Goal: Task Accomplishment & Management: Use online tool/utility

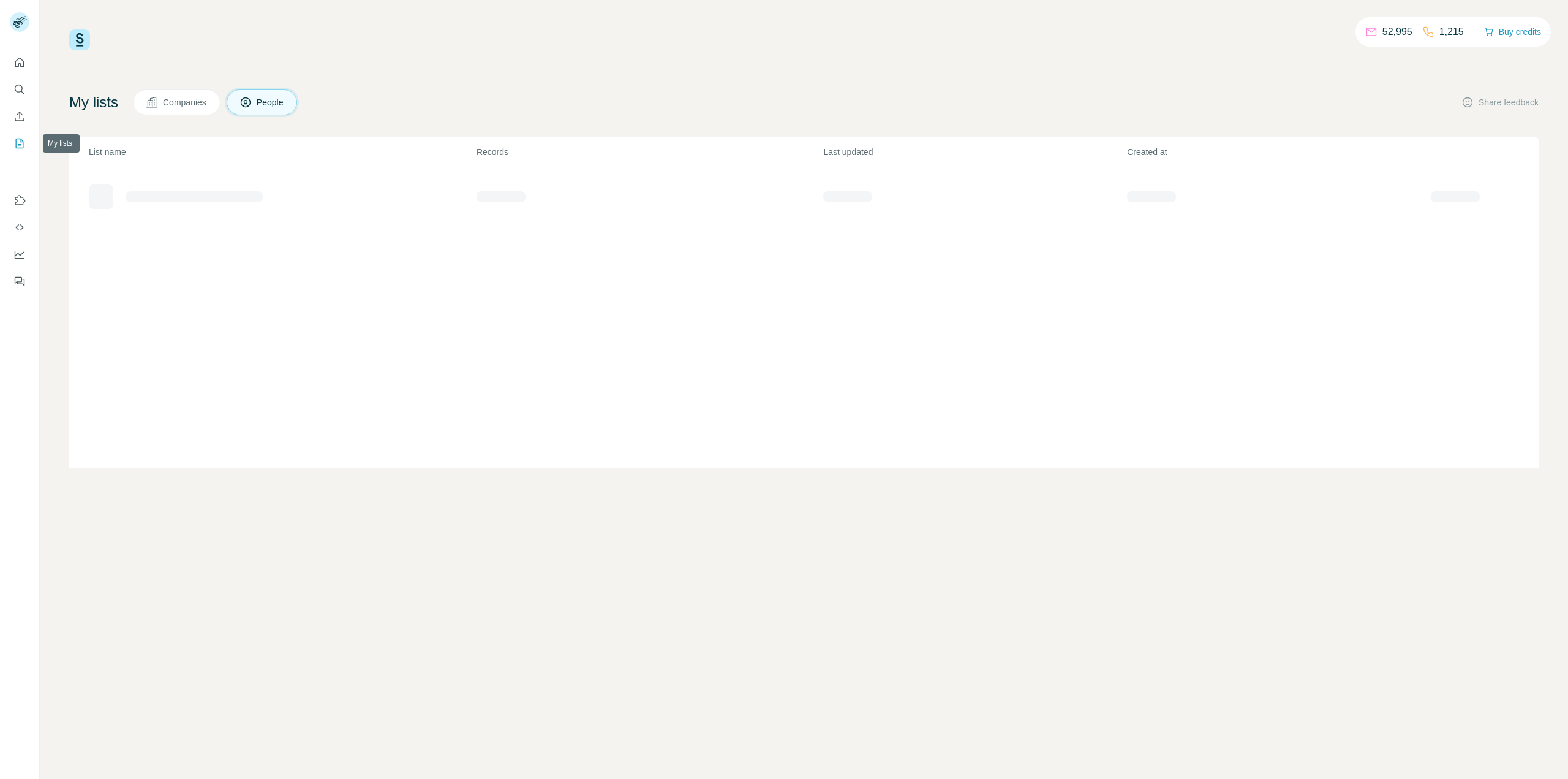
click at [21, 144] on icon "My lists" at bounding box center [20, 143] width 12 height 12
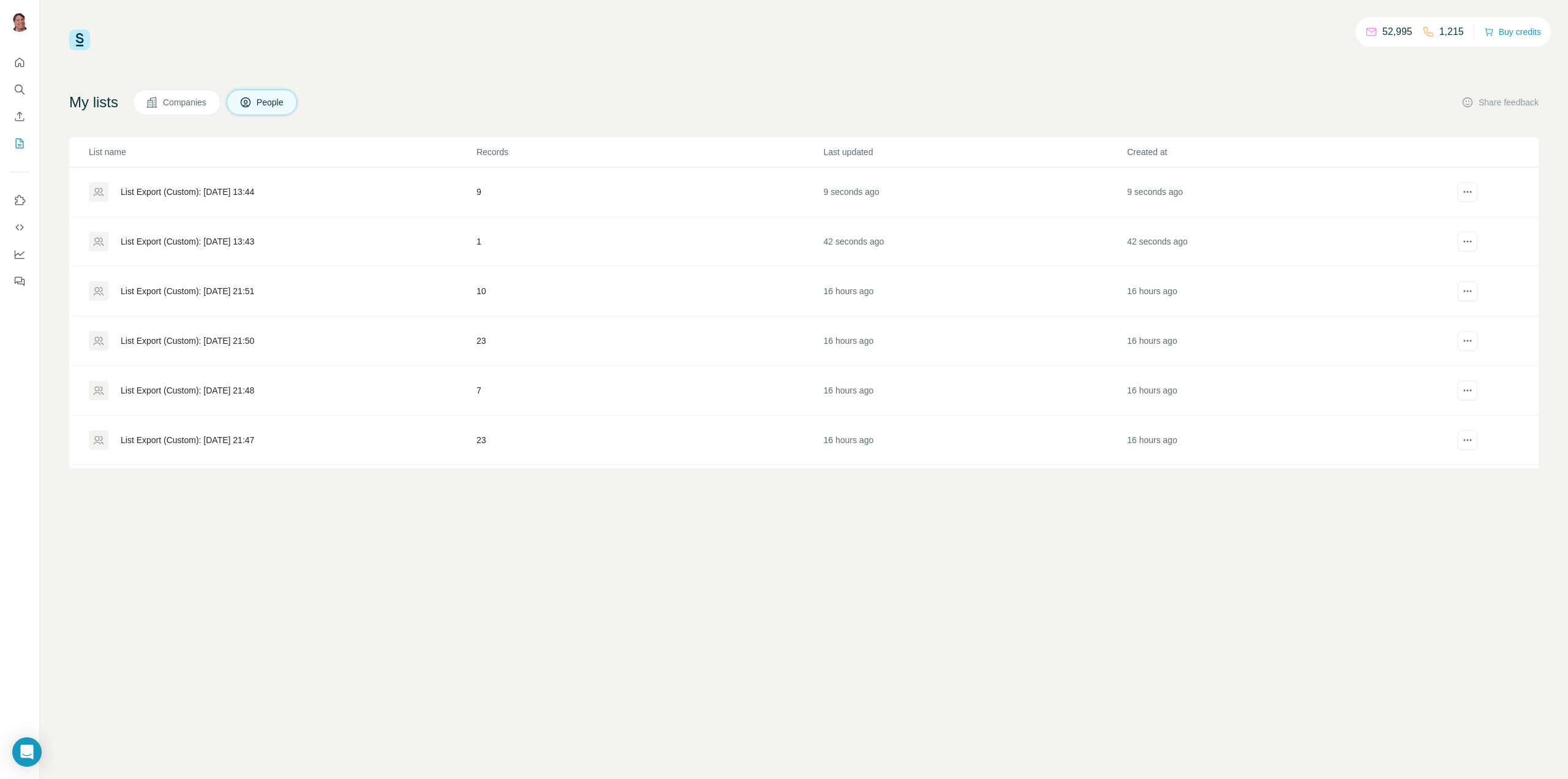
click at [221, 288] on div "List Export (Custom): [DATE] 21:51" at bounding box center [187, 291] width 133 height 12
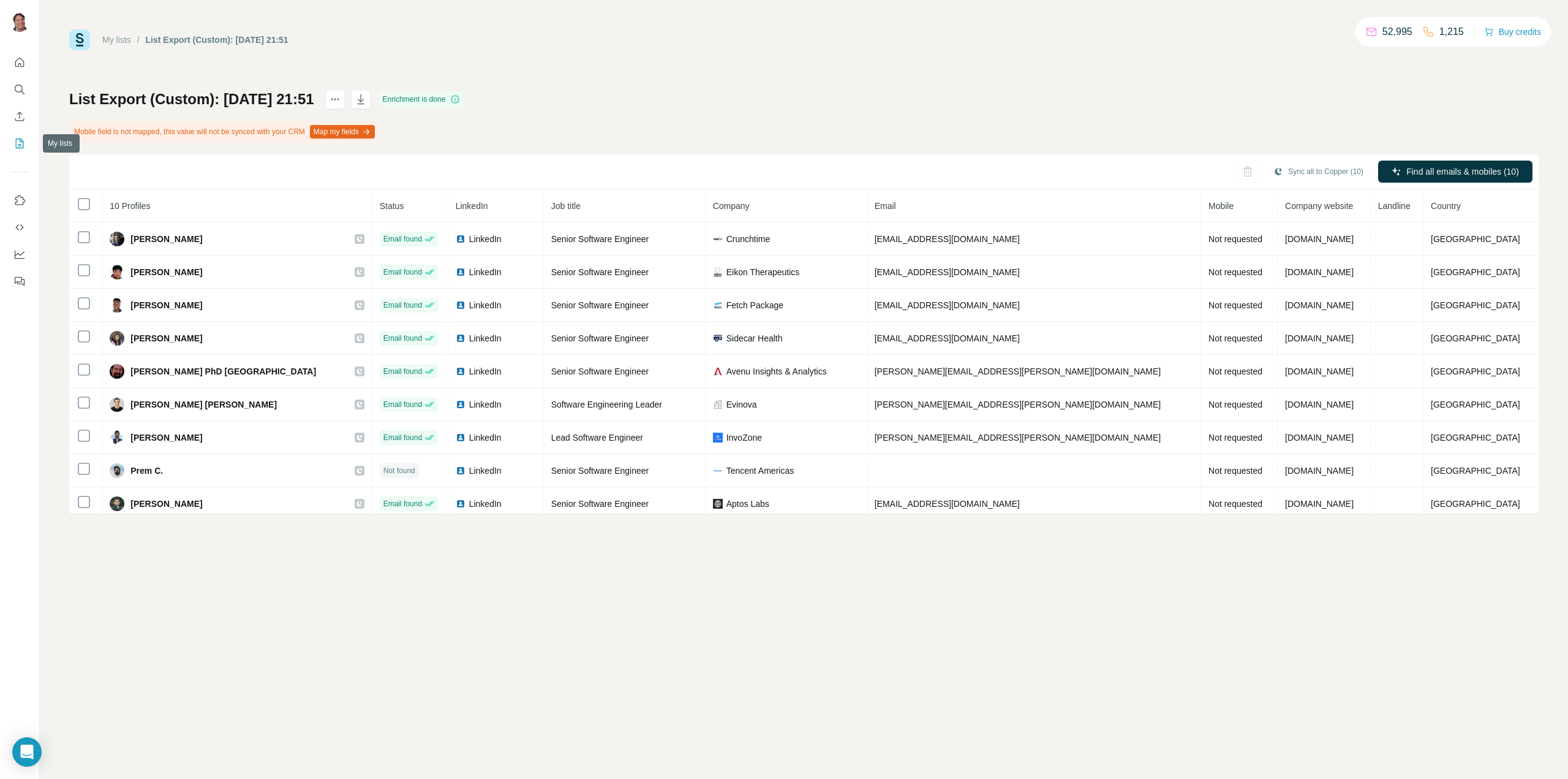
click at [21, 141] on icon "My lists" at bounding box center [20, 143] width 12 height 12
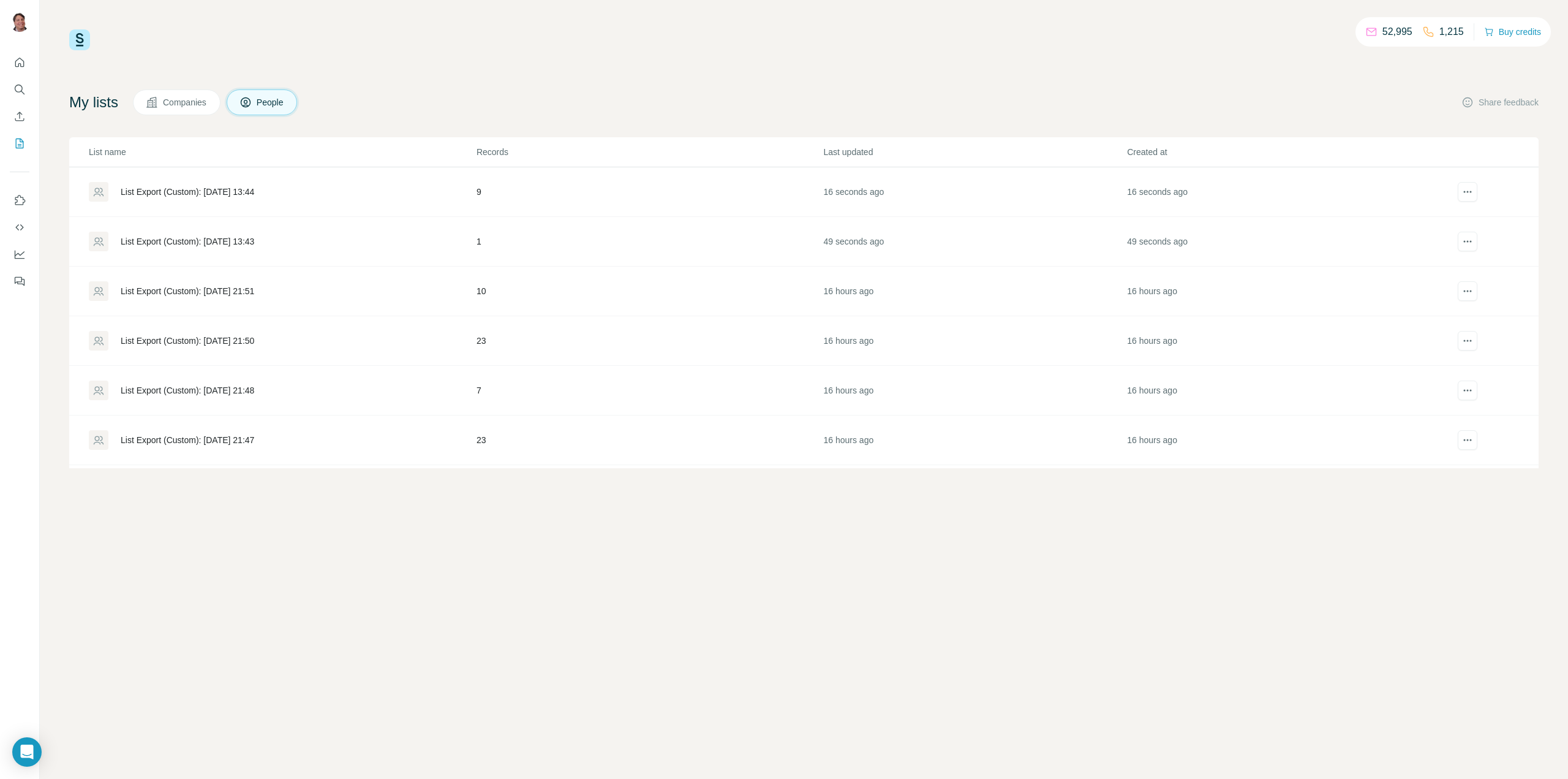
click at [246, 330] on div "List Export (Custom): [DATE] 21:50" at bounding box center [282, 340] width 387 height 20
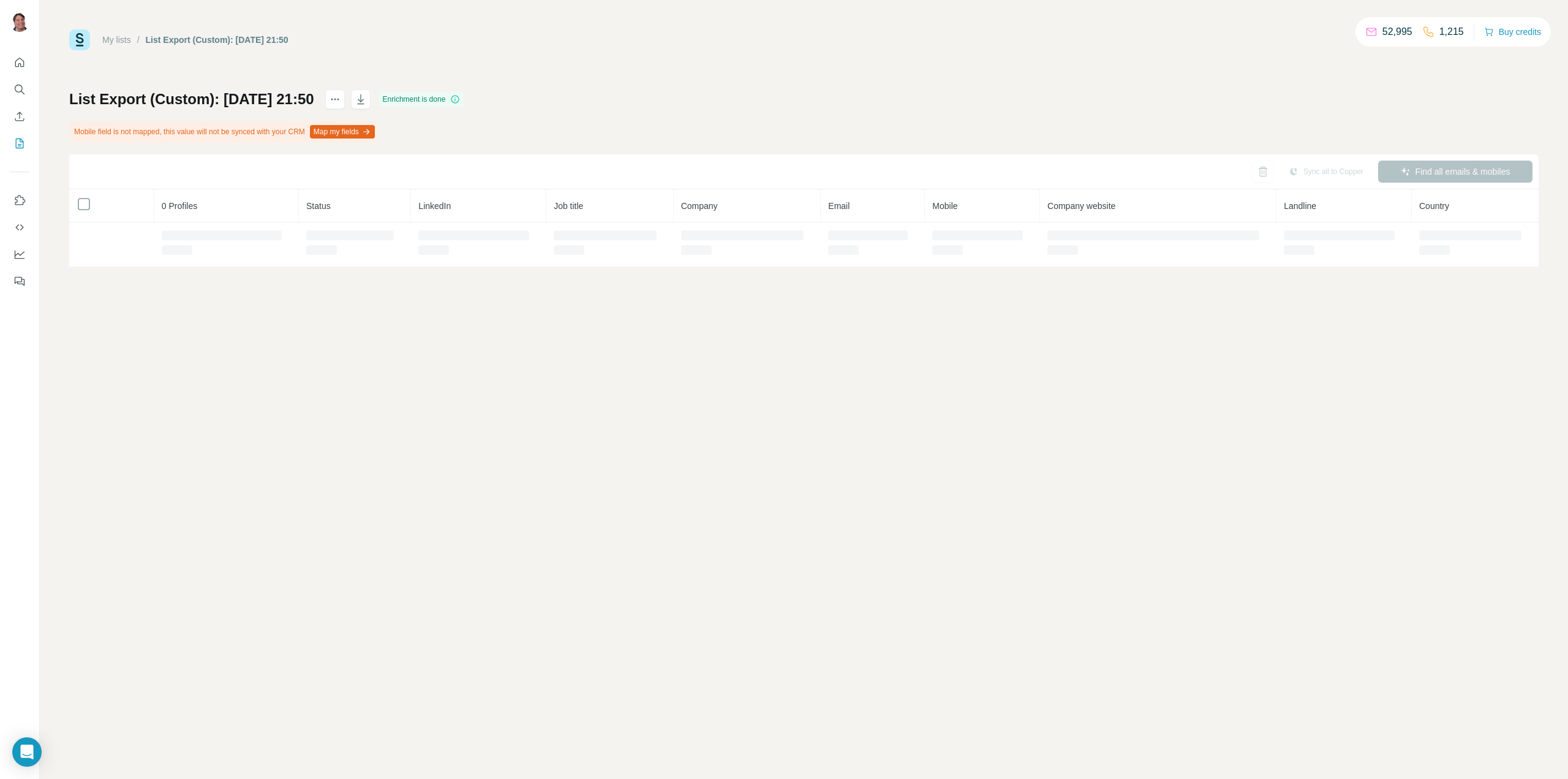
click at [237, 337] on div "My lists / List Export (Custom): 31/08/2025 21:50 52,995 1,215 Buy credits List…" at bounding box center [804, 389] width 1528 height 779
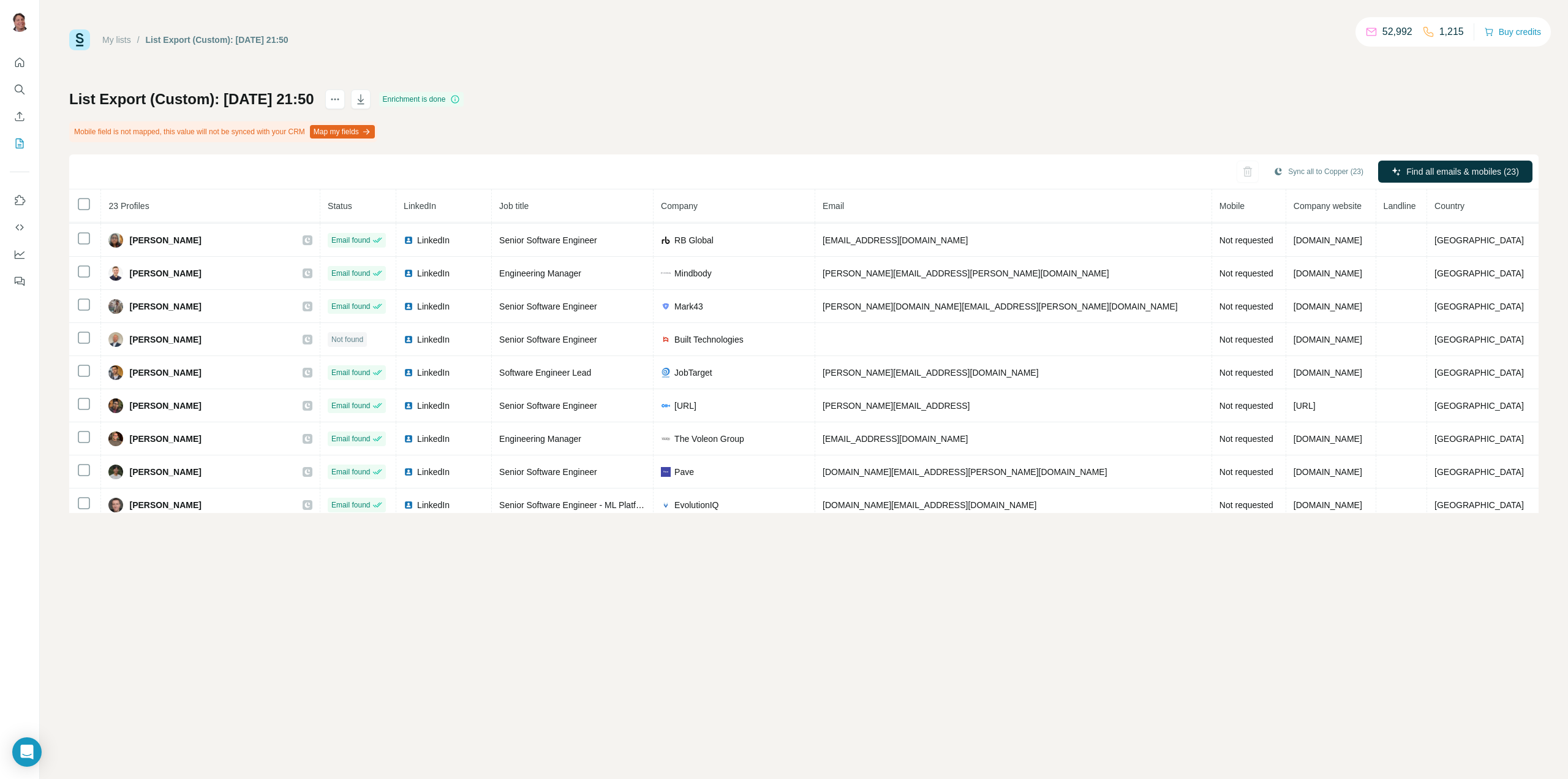
scroll to position [372, 0]
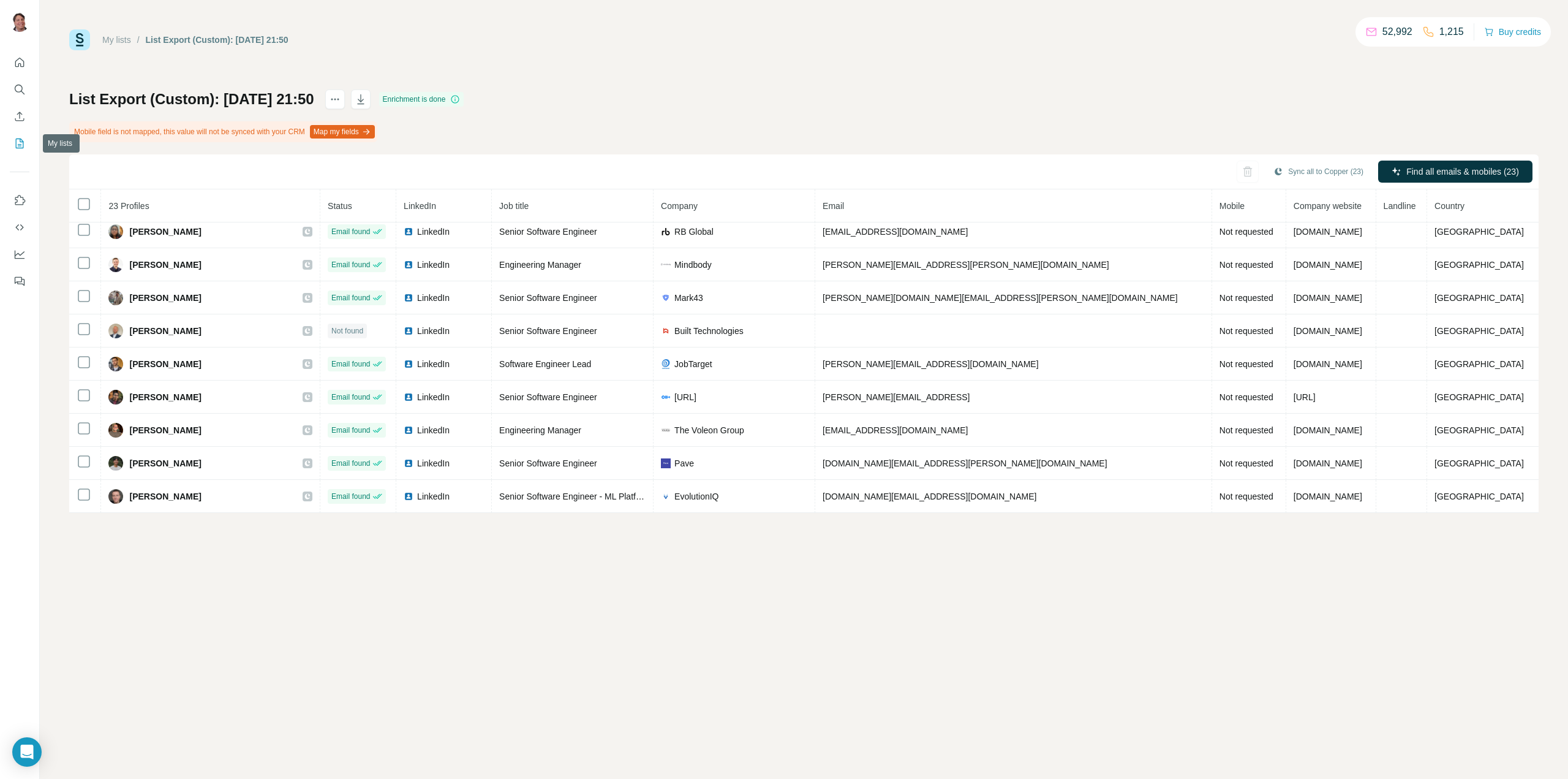
click at [16, 139] on icon "My lists" at bounding box center [20, 143] width 8 height 10
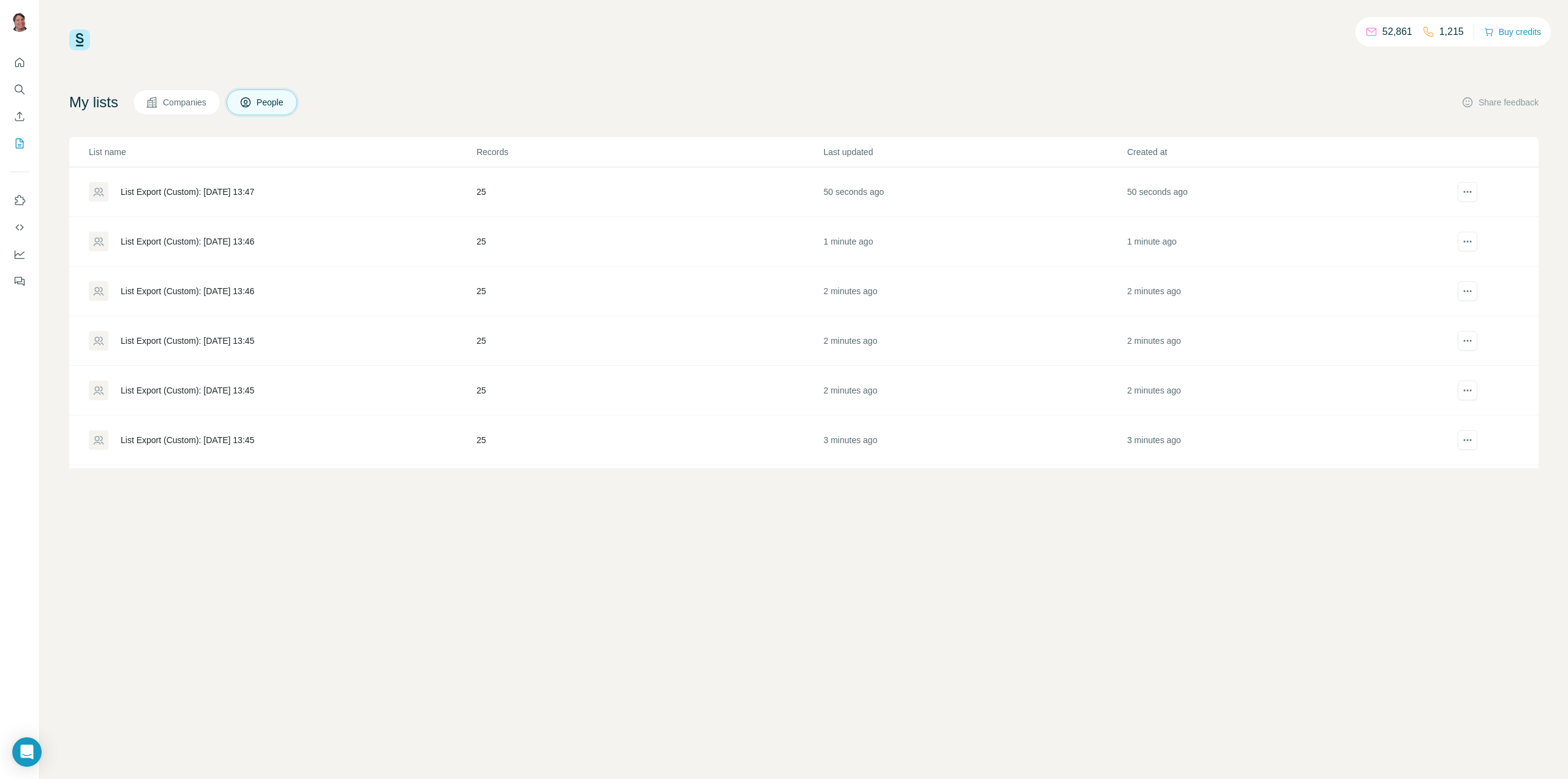
click at [182, 291] on div "List Export (Custom): [DATE] 13:46" at bounding box center [187, 291] width 133 height 12
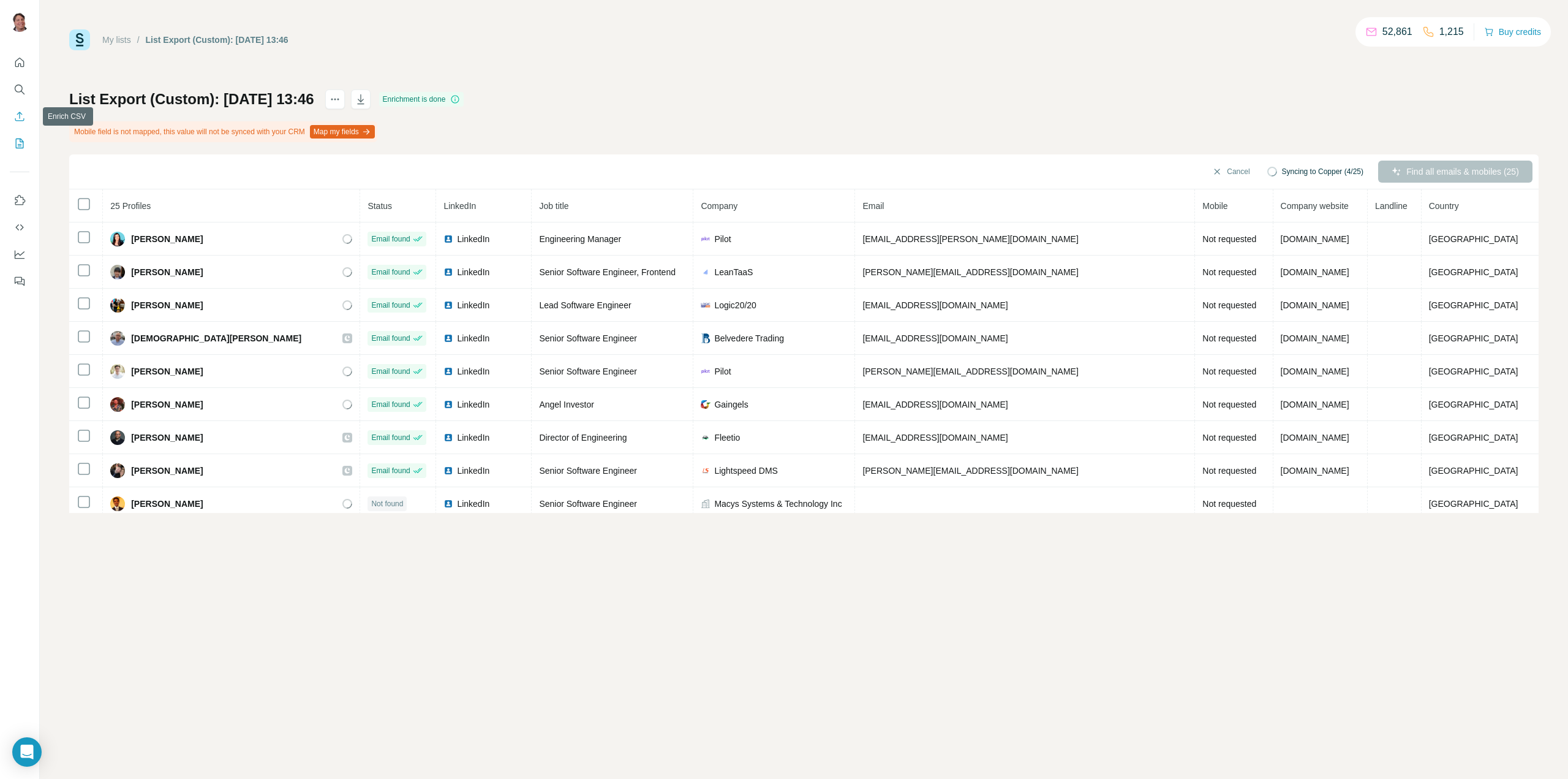
click at [18, 139] on icon "My lists" at bounding box center [20, 143] width 8 height 10
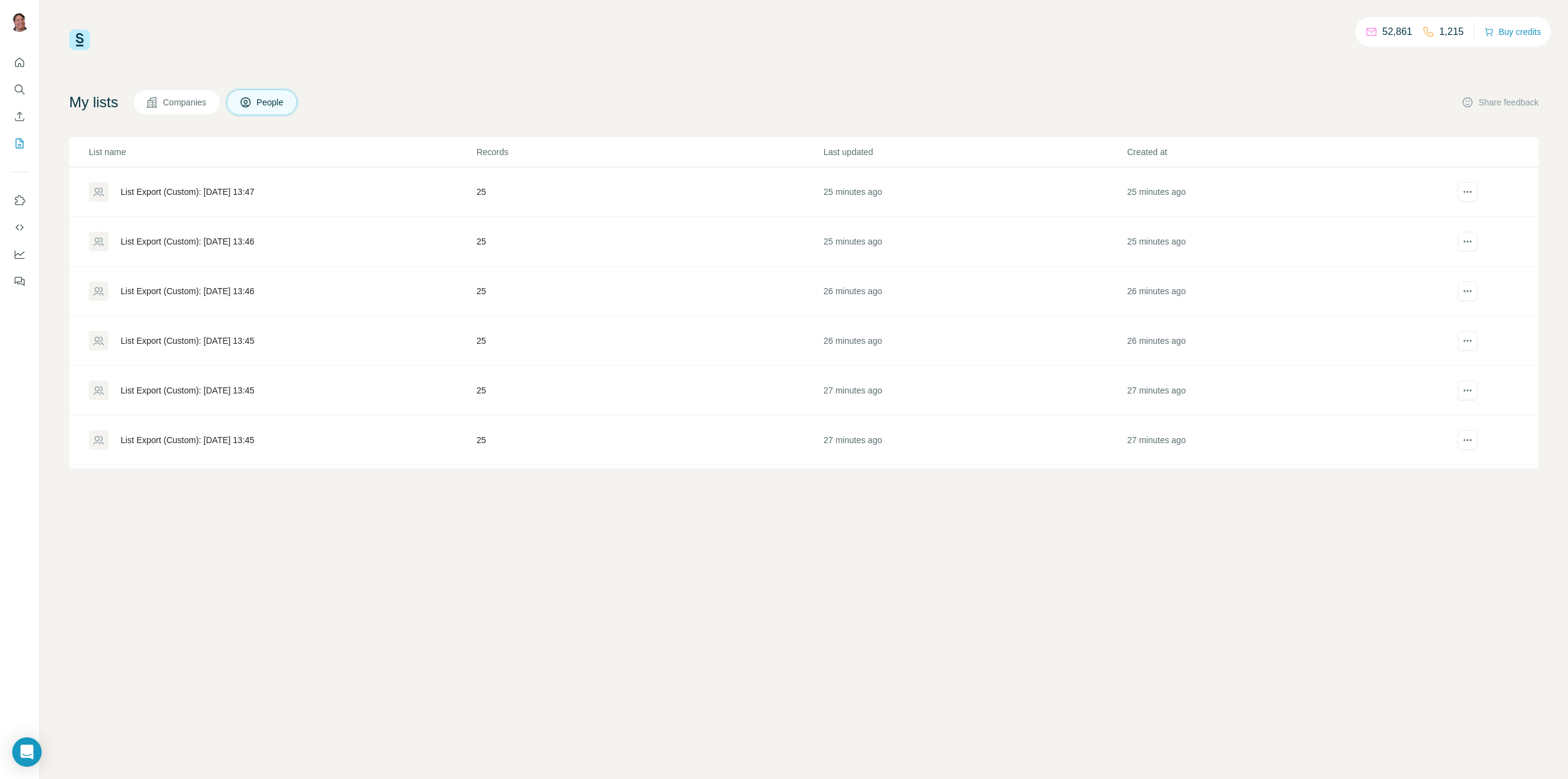
click at [246, 187] on div "List Export (Custom): [DATE] 13:47" at bounding box center [187, 192] width 133 height 12
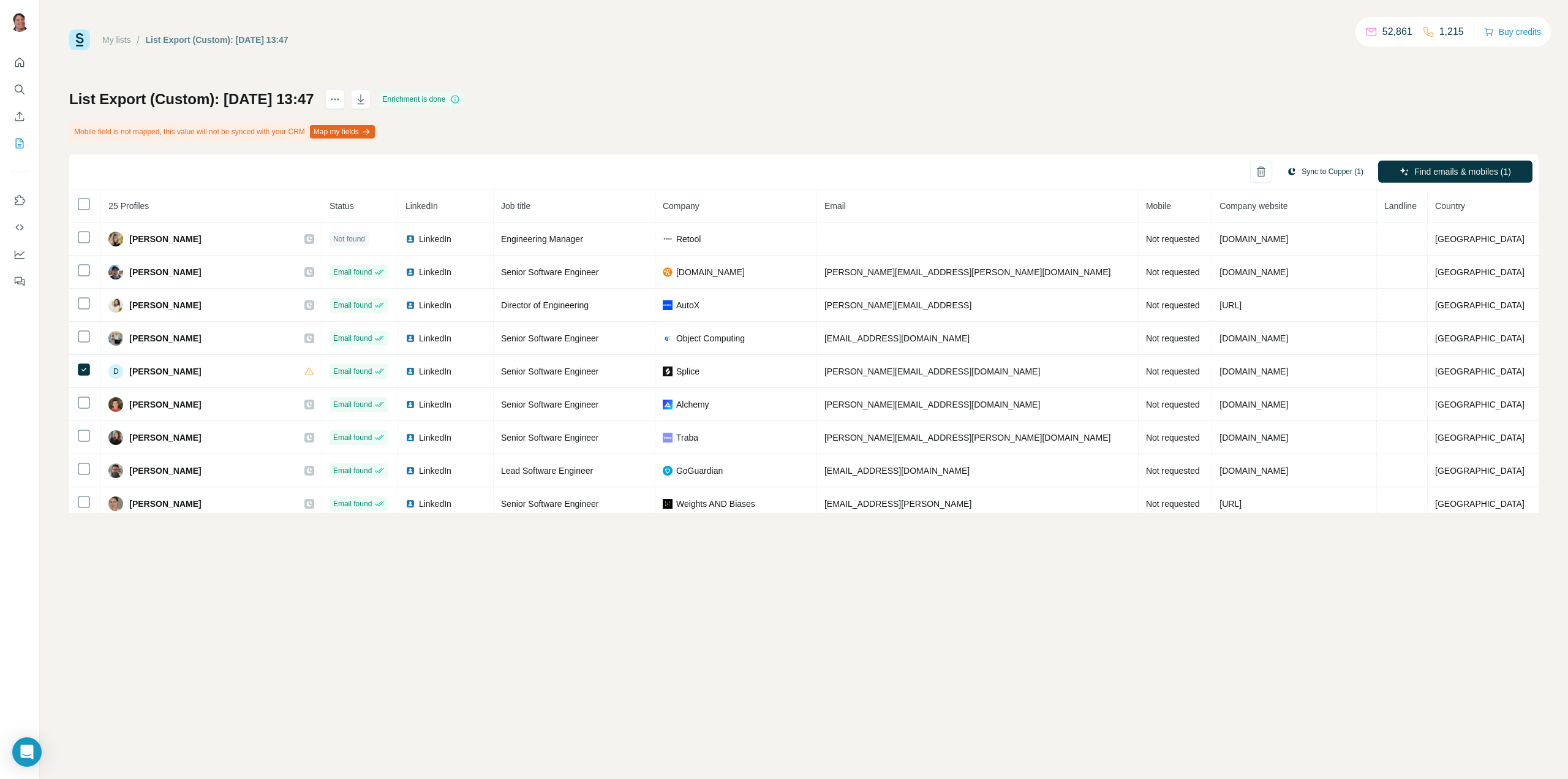
click at [1343, 170] on button "Sync to Copper (1)" at bounding box center [1324, 171] width 94 height 18
click at [1277, 280] on button "Sync to Copper" at bounding box center [1299, 279] width 136 height 24
click at [21, 144] on icon "My lists" at bounding box center [21, 142] width 6 height 8
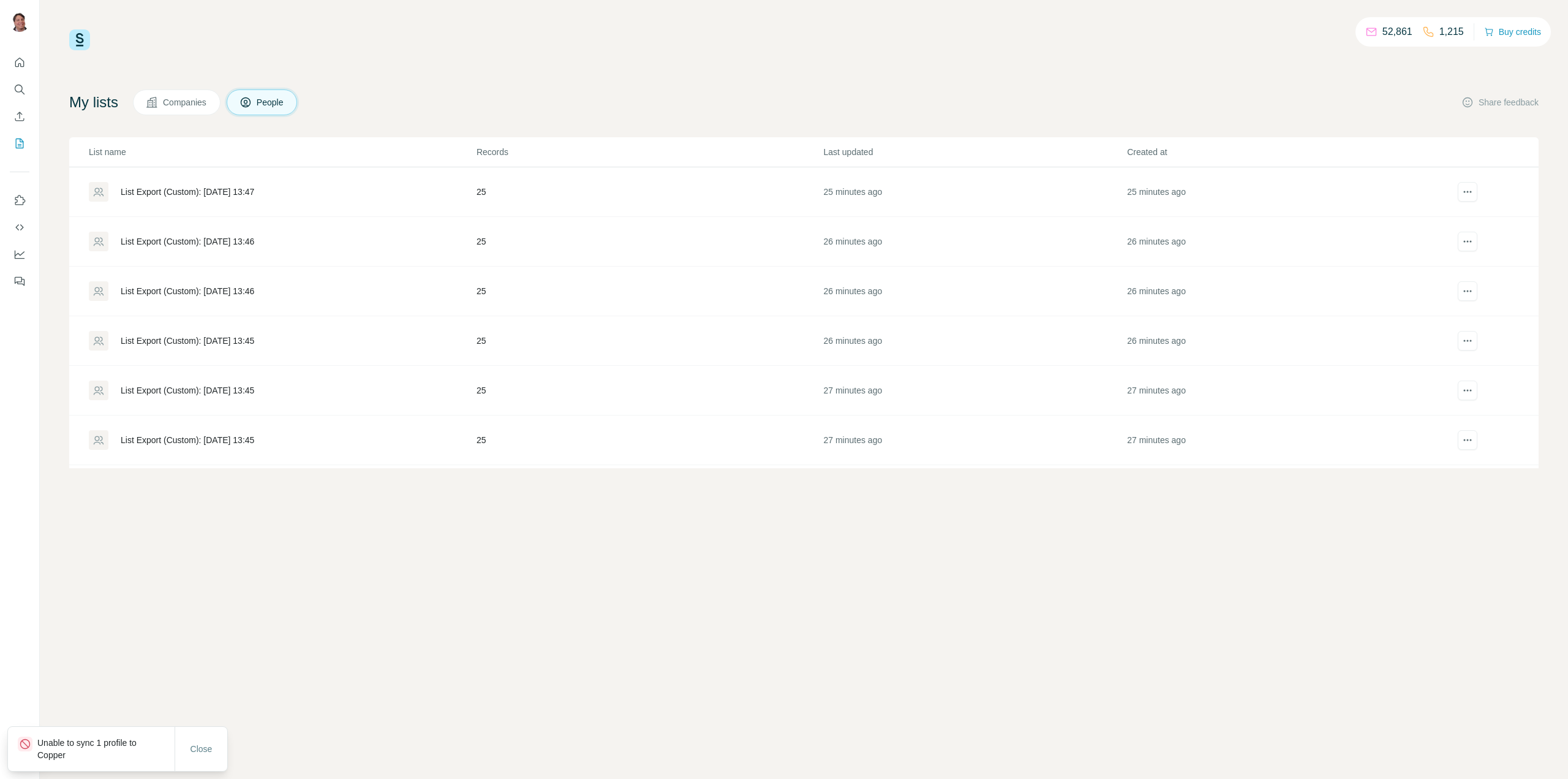
click at [193, 239] on div "List Export (Custom): [DATE] 13:46" at bounding box center [187, 241] width 133 height 12
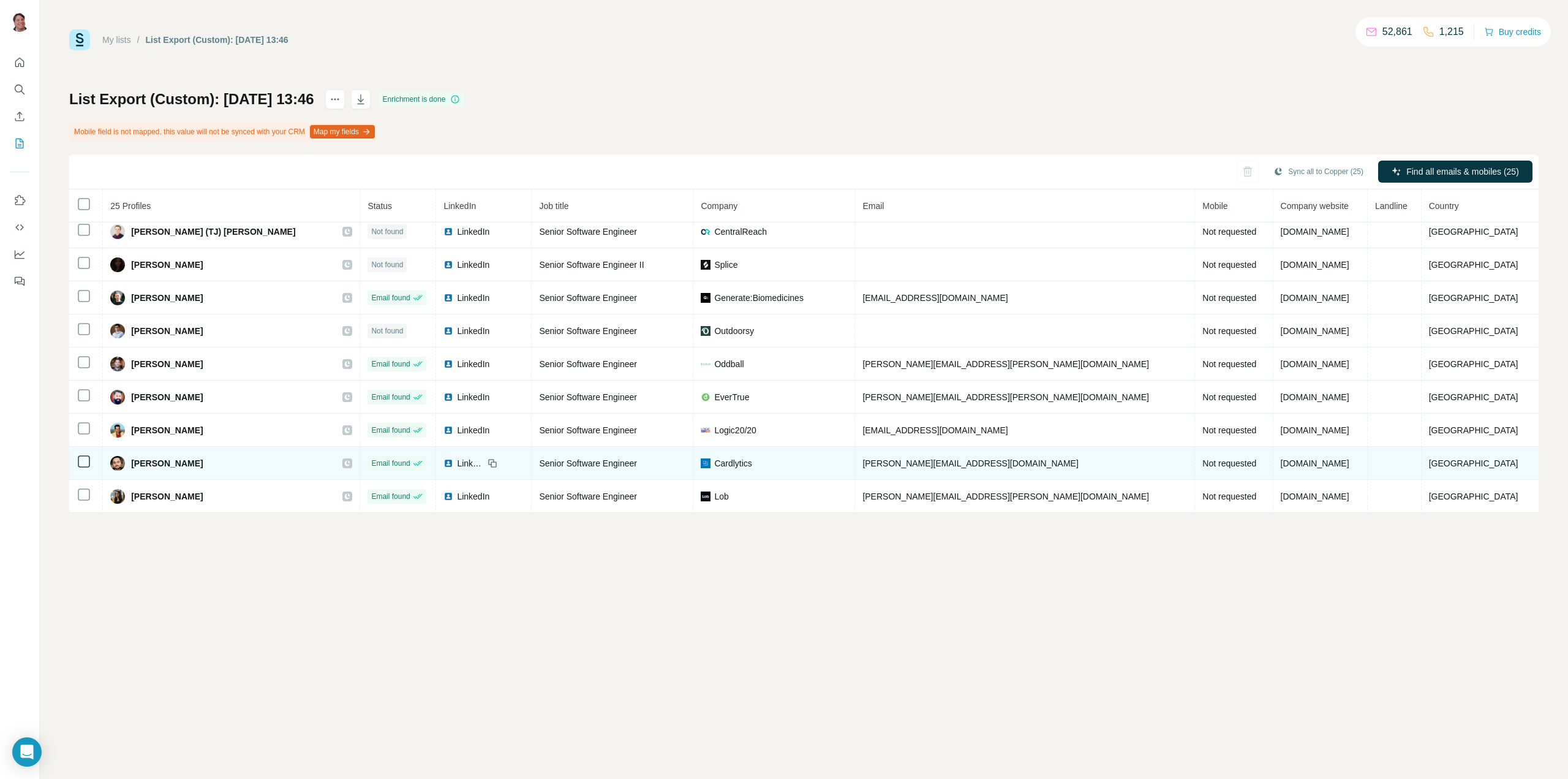
scroll to position [537, 0]
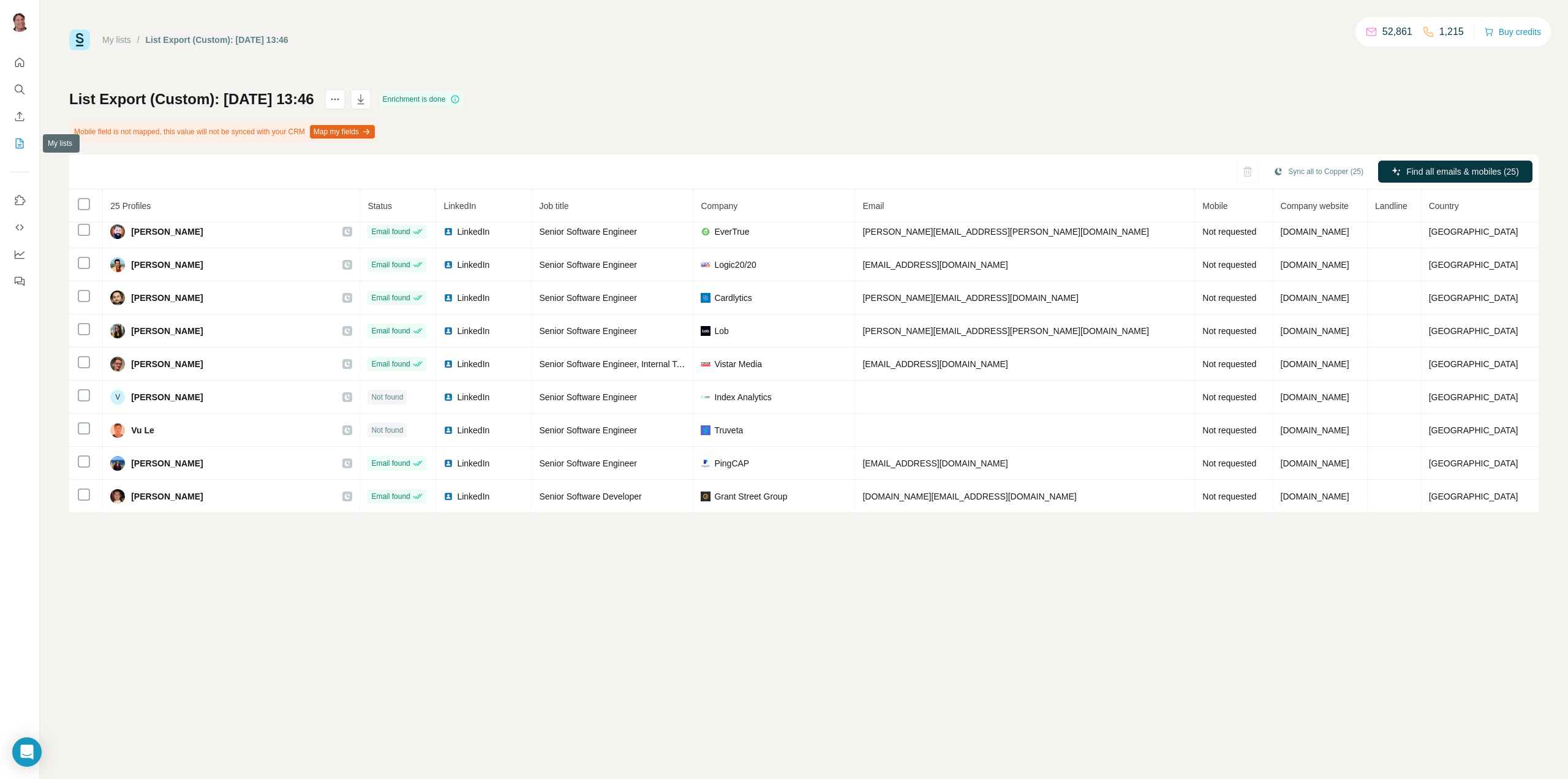
click at [14, 145] on icon "My lists" at bounding box center [20, 143] width 12 height 12
